Goal: Find specific page/section: Find specific page/section

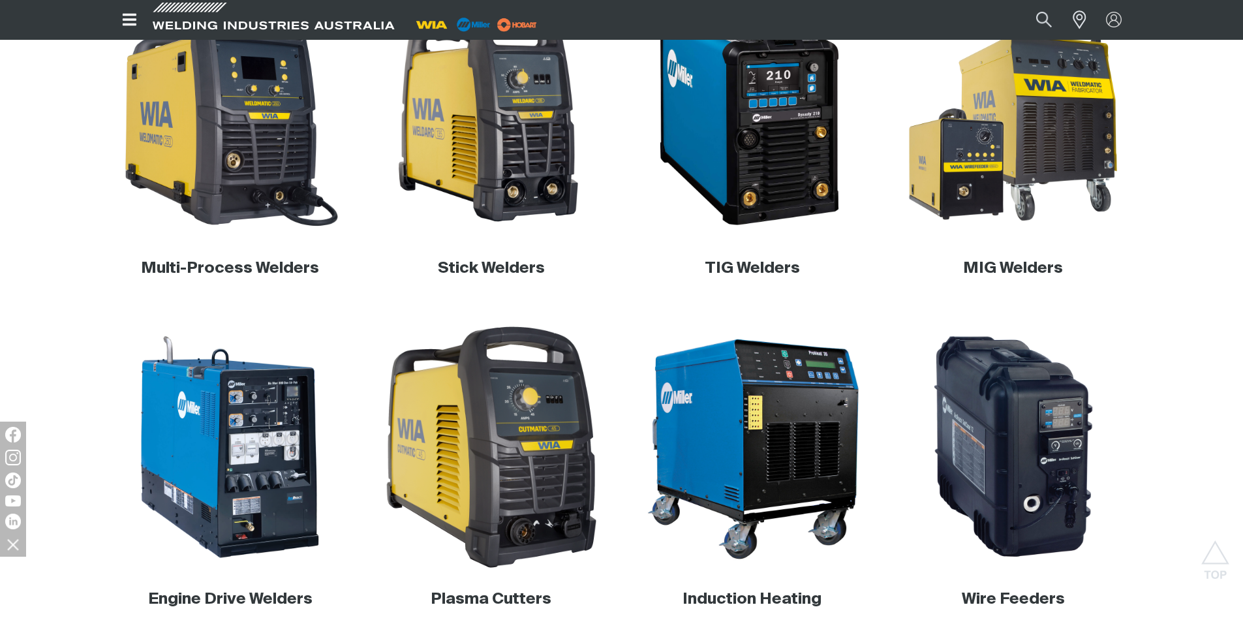
scroll to position [394, 0]
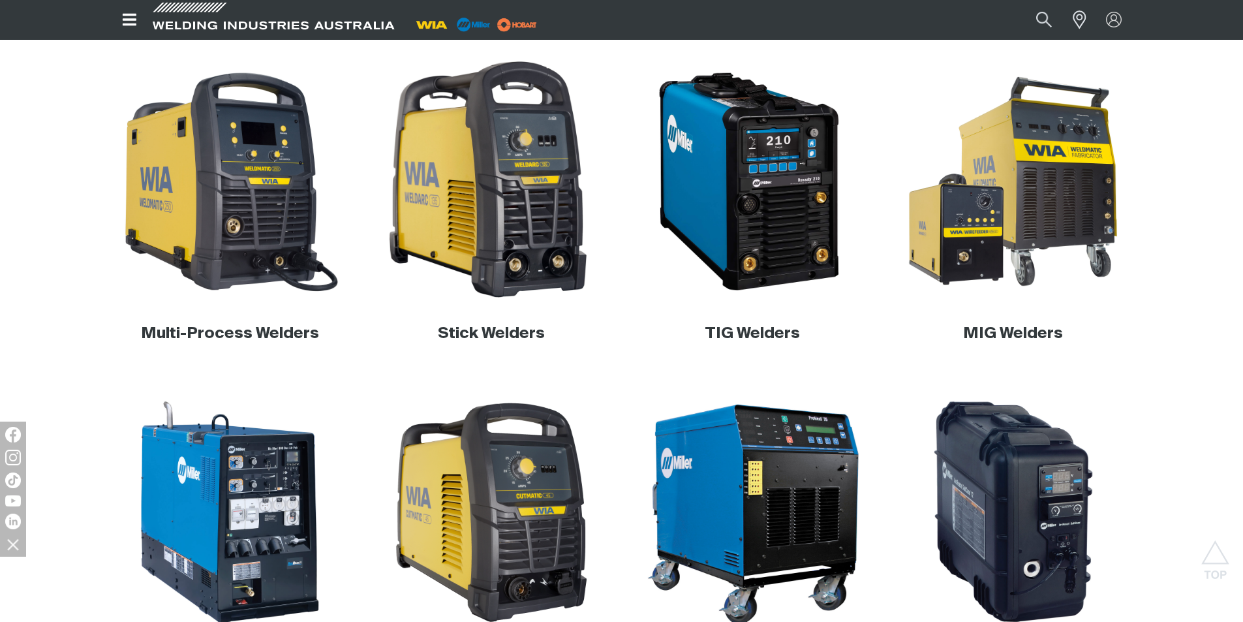
click at [487, 210] on img at bounding box center [491, 182] width 250 height 250
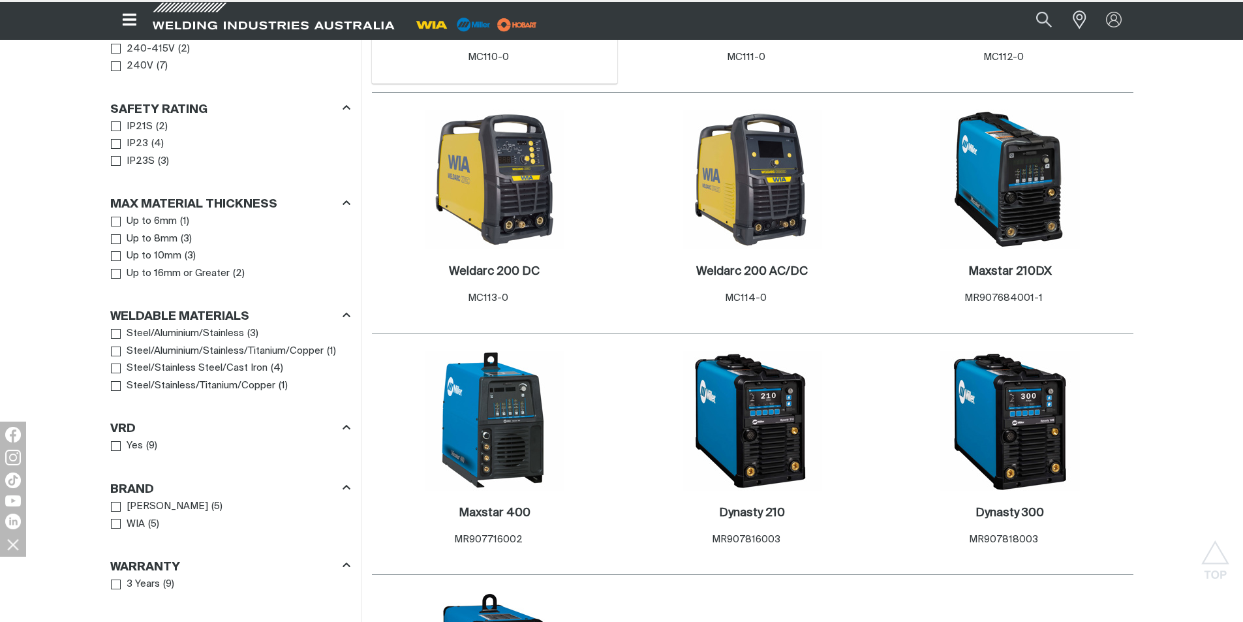
scroll to position [457, 0]
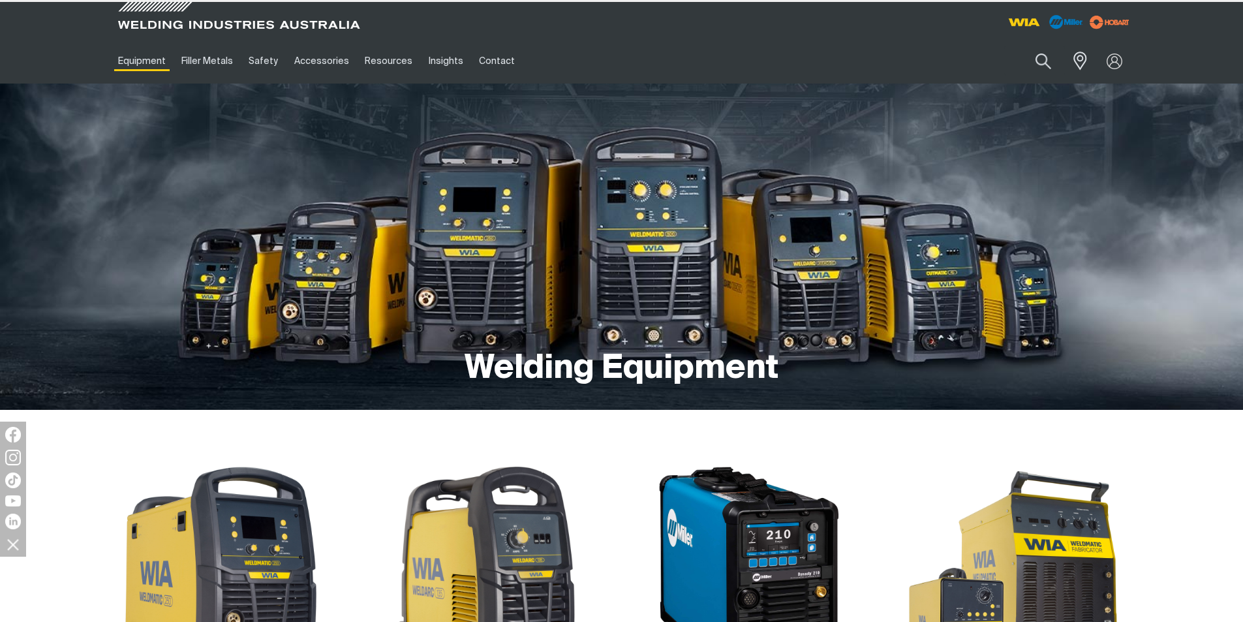
scroll to position [394, 0]
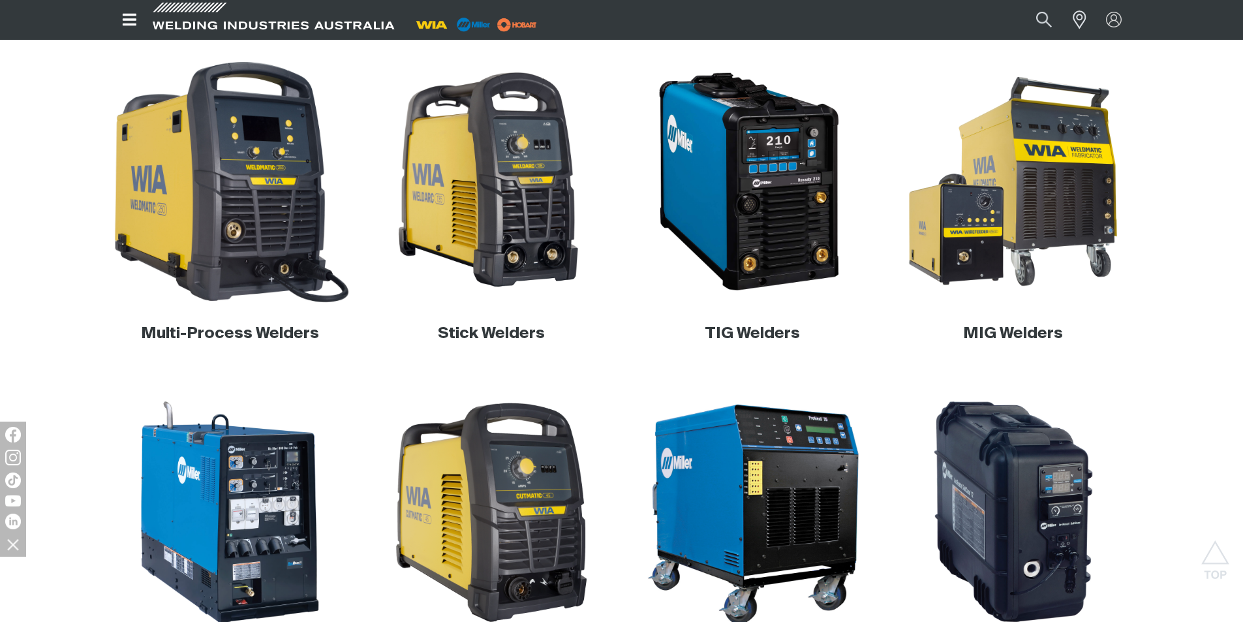
click at [232, 215] on img at bounding box center [230, 182] width 250 height 250
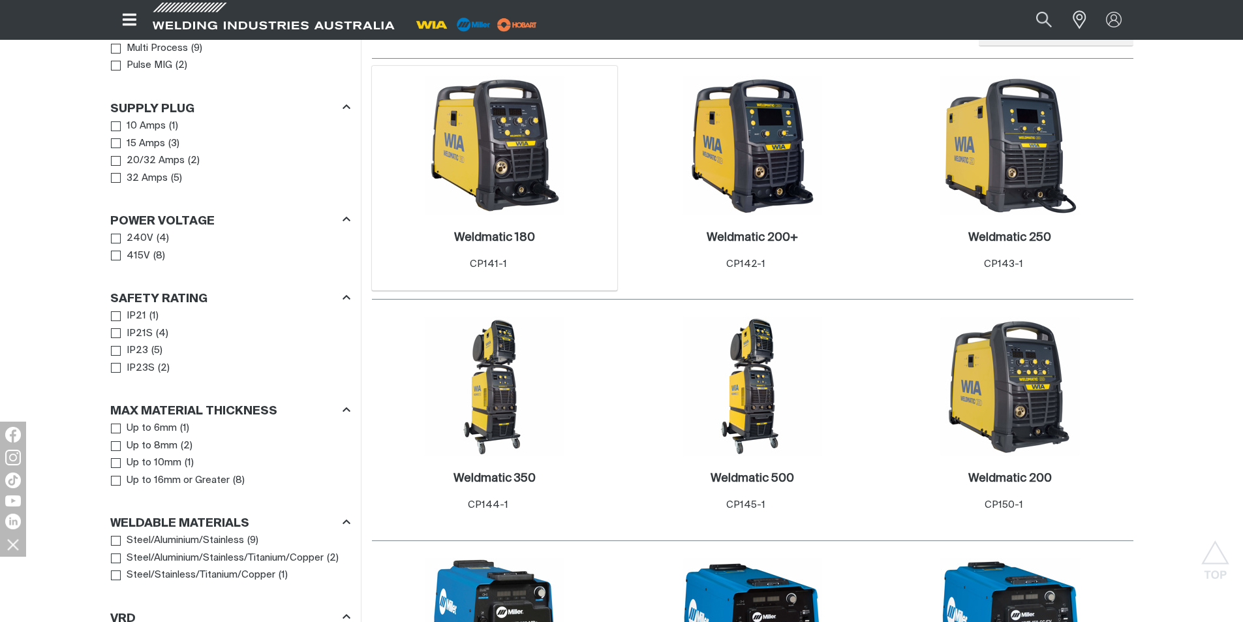
scroll to position [783, 0]
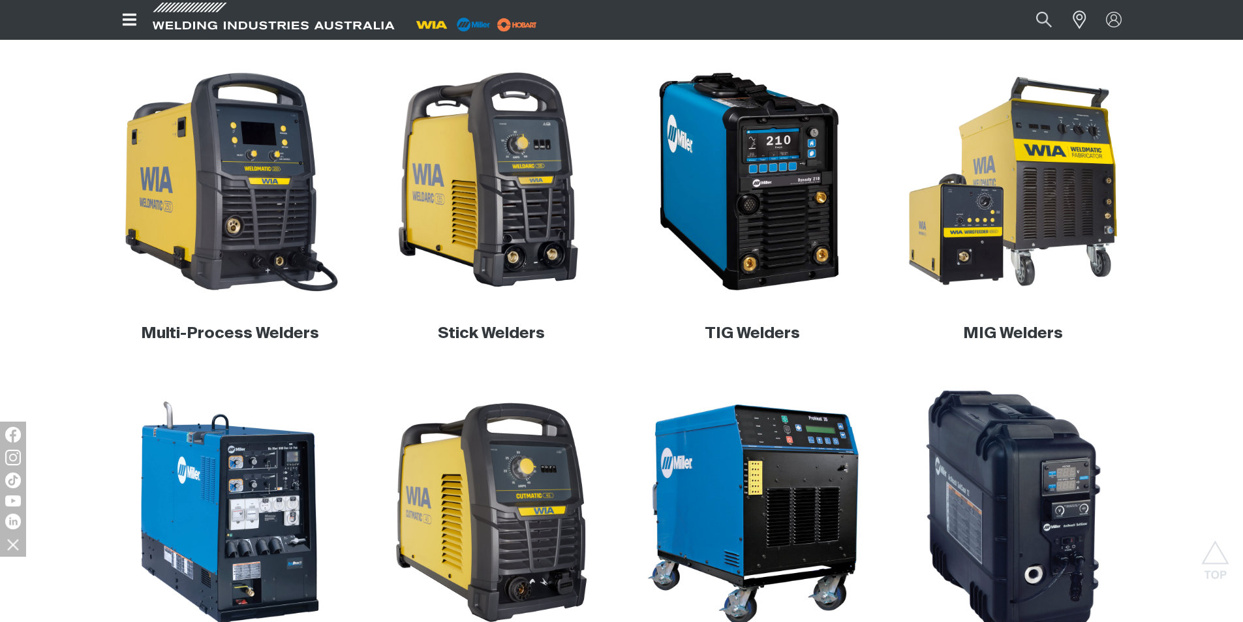
scroll to position [459, 0]
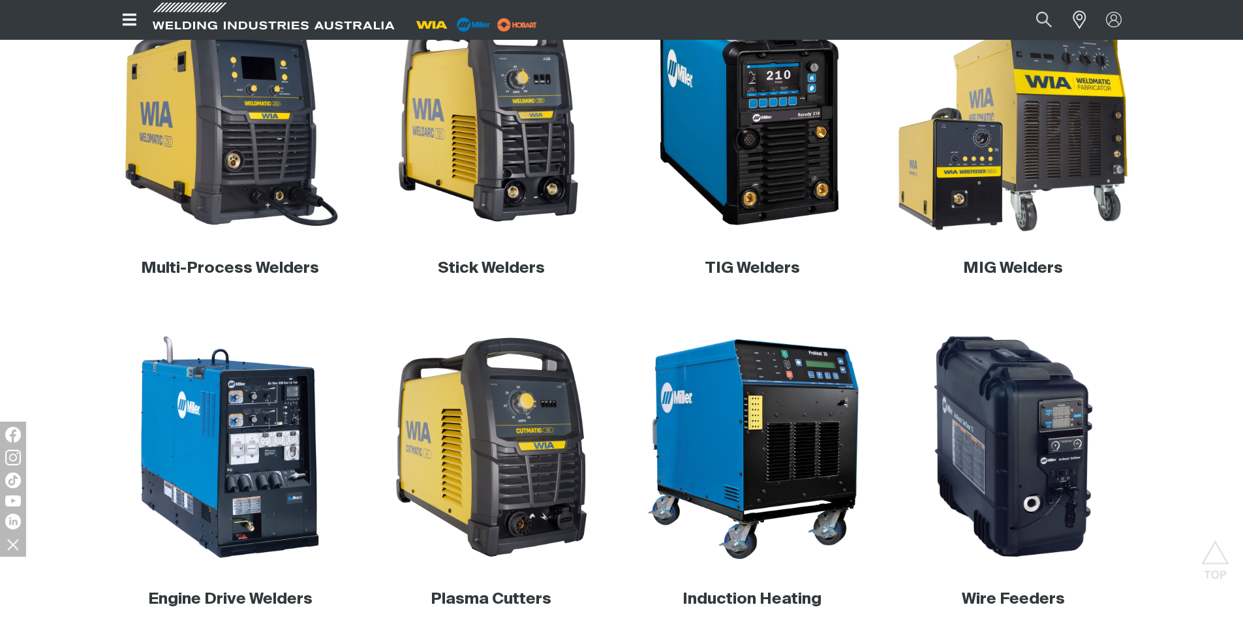
click at [1004, 131] on img at bounding box center [1013, 117] width 250 height 250
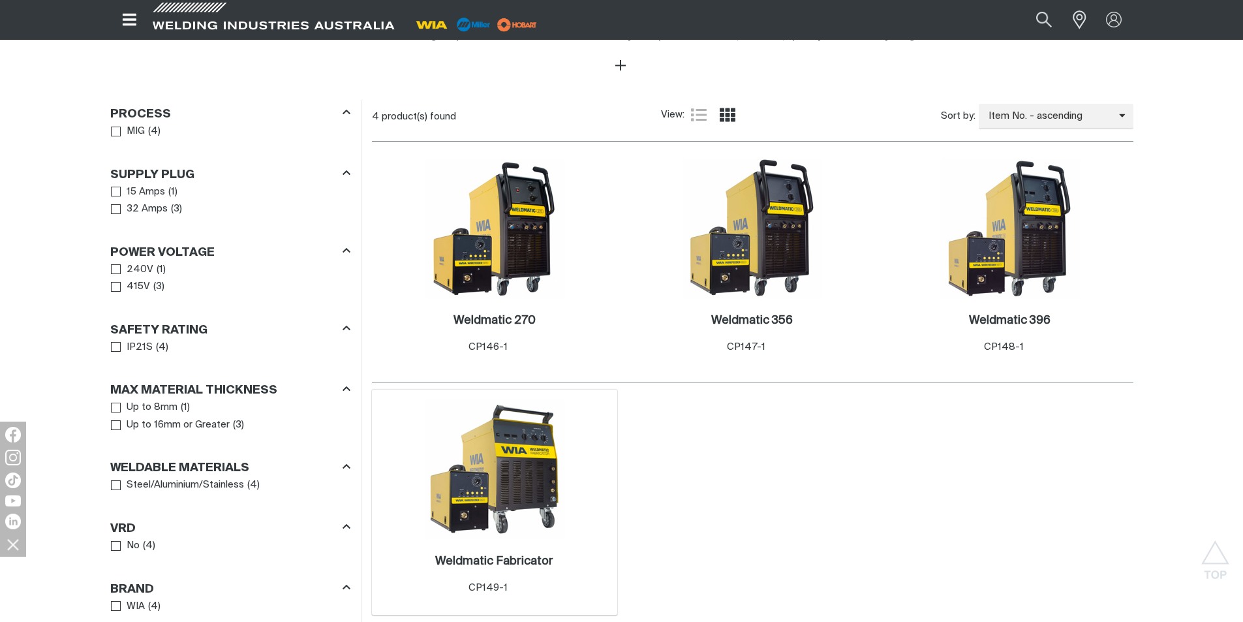
scroll to position [522, 0]
